Goal: Information Seeking & Learning: Learn about a topic

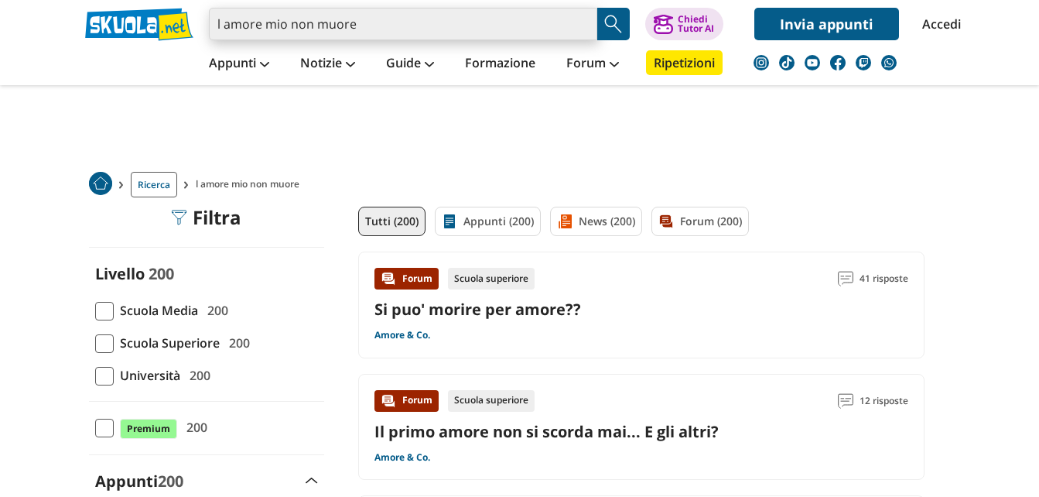
drag, startPoint x: 0, startPoint y: 0, endPoint x: 467, endPoint y: 39, distance: 468.9
click at [467, 39] on input "l amore mio non muore" at bounding box center [403, 24] width 388 height 32
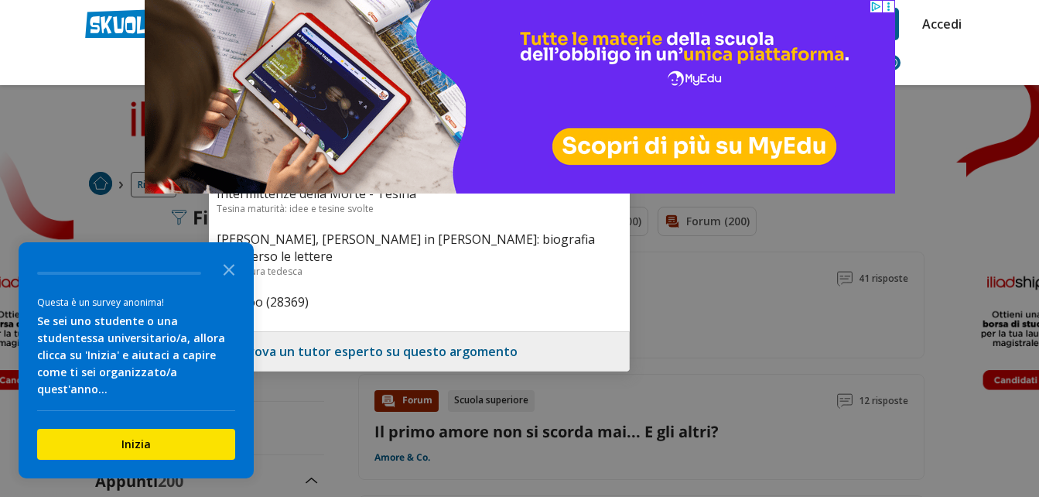
click at [887, 7] on circle at bounding box center [888, 6] width 2 height 2
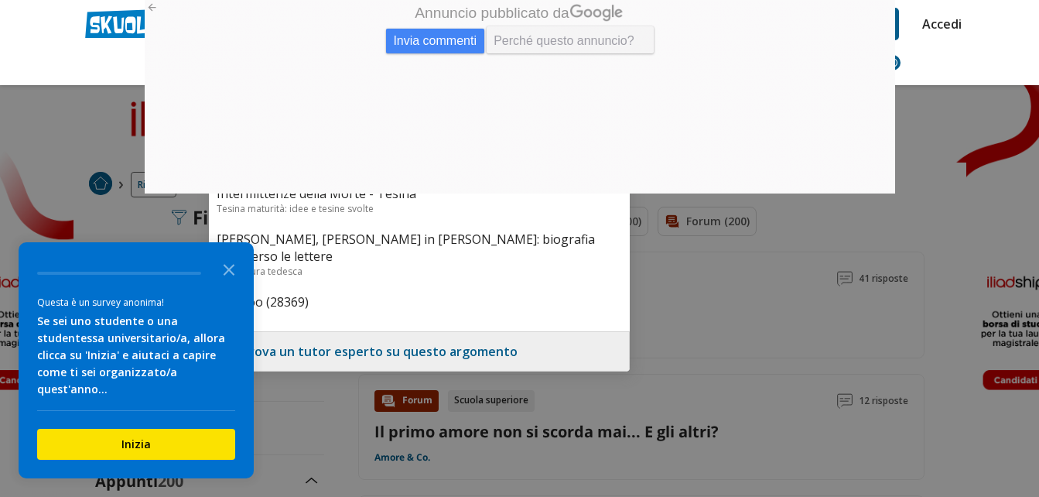
click at [542, 26] on span "Perché questo annuncio?" at bounding box center [570, 39] width 168 height 27
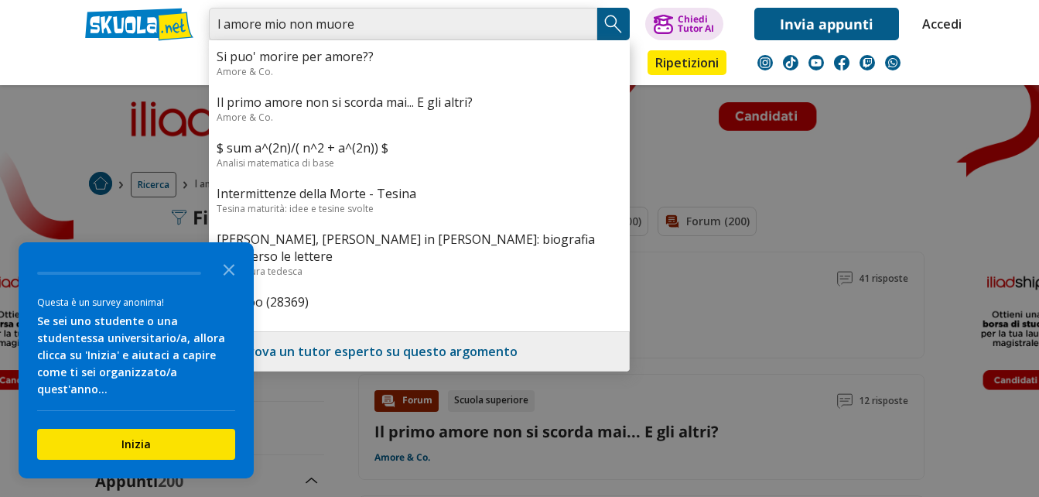
click at [544, 17] on input "l amore mio non muore" at bounding box center [403, 24] width 388 height 32
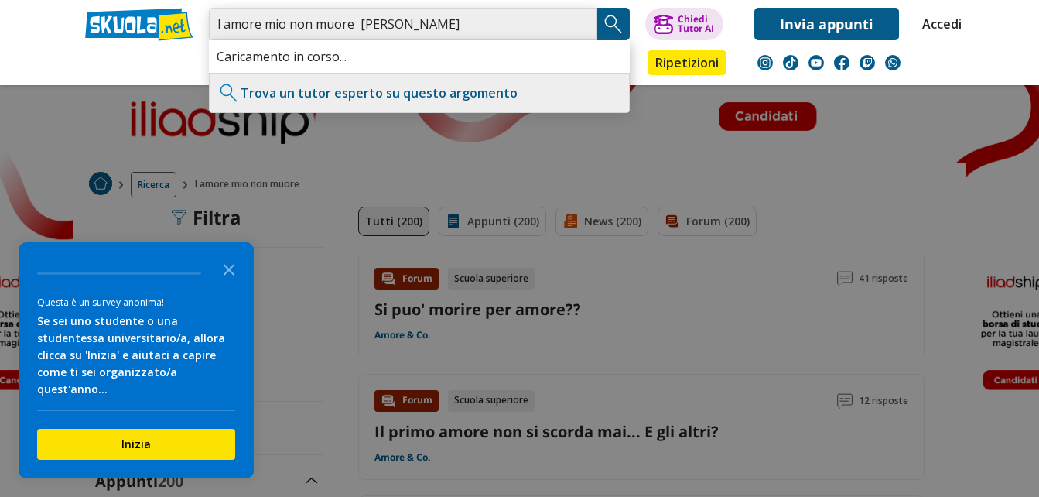
type input "l amore mio non muore [PERSON_NAME]"
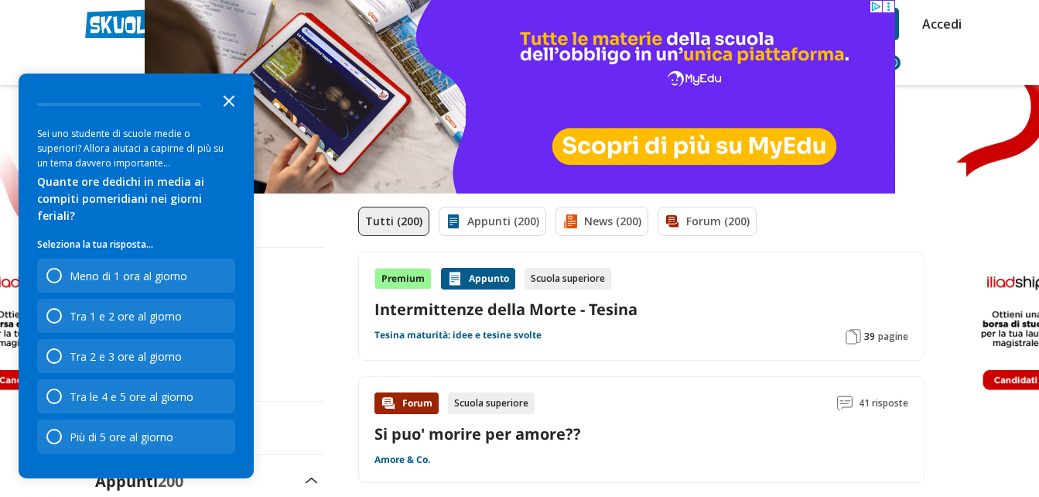
click at [234, 115] on icon "Close the survey" at bounding box center [229, 99] width 31 height 31
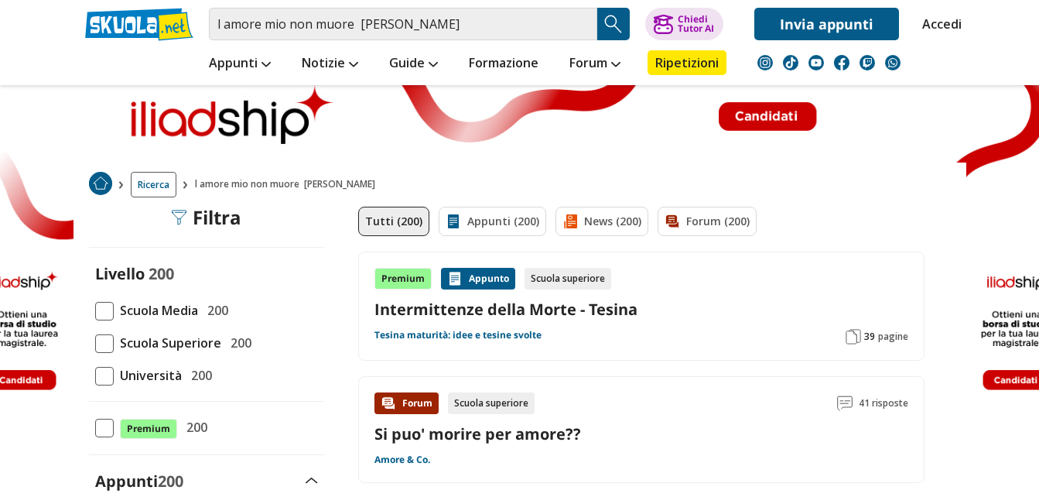
click at [105, 350] on span at bounding box center [104, 343] width 19 height 19
click at [95, 343] on input "Scuola Superiore 200" at bounding box center [95, 343] width 0 height 0
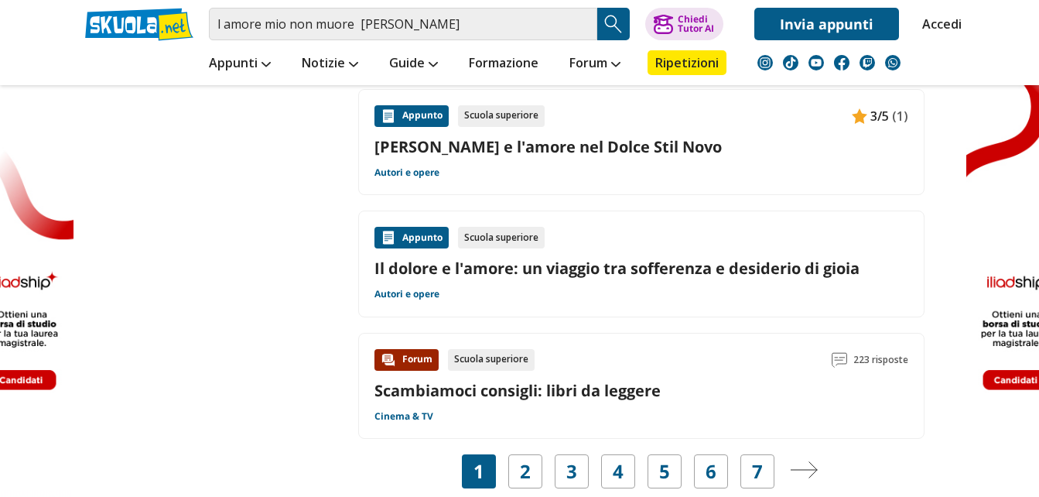
scroll to position [2352, 0]
